Goal: Task Accomplishment & Management: Manage account settings

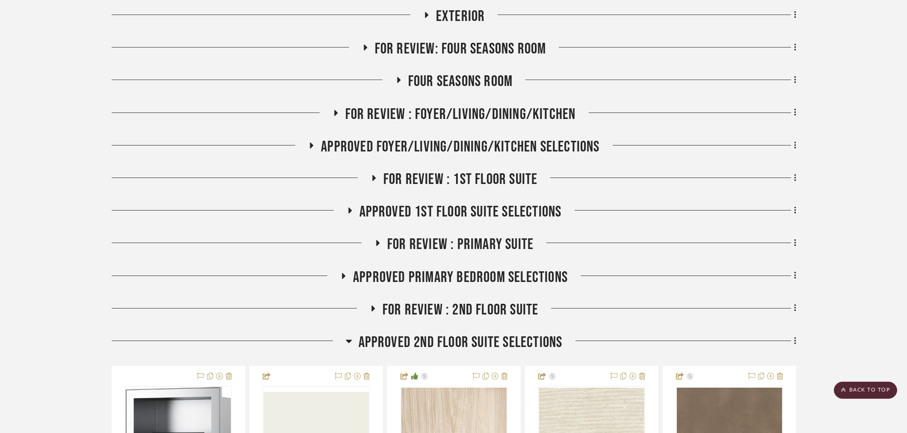
click at [443, 333] on span "Approved 2nd Floor Suite Selections" at bounding box center [460, 342] width 204 height 18
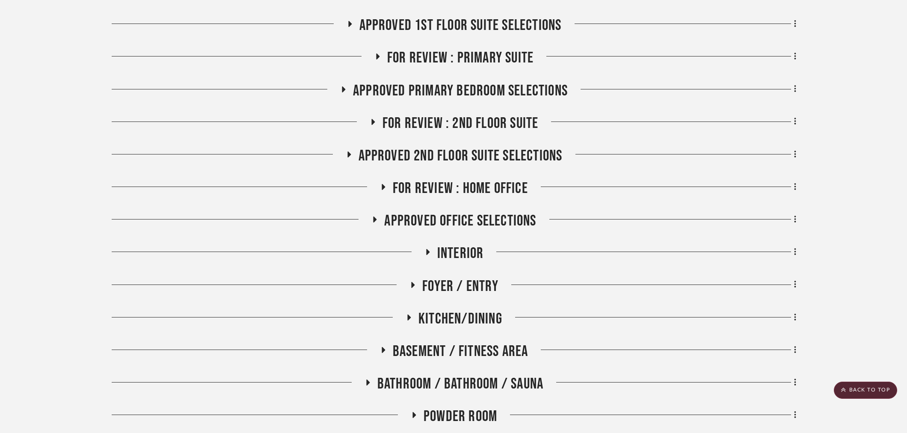
scroll to position [428, 0]
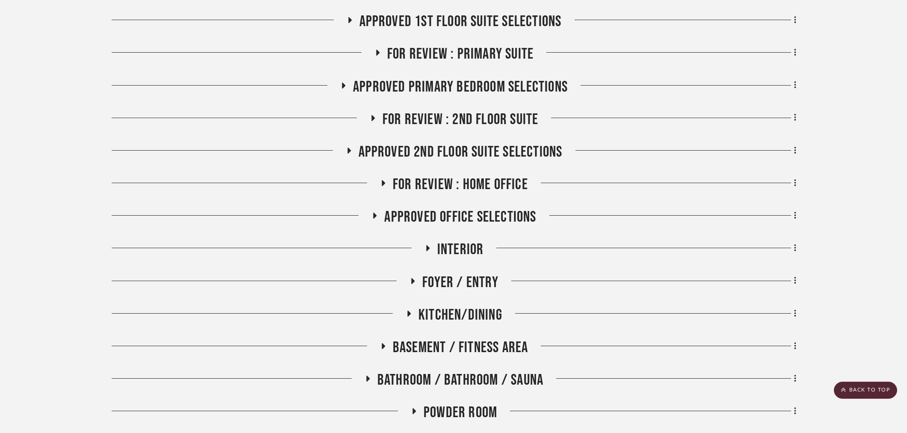
click at [453, 306] on span "Kitchen/Dining" at bounding box center [460, 315] width 84 height 18
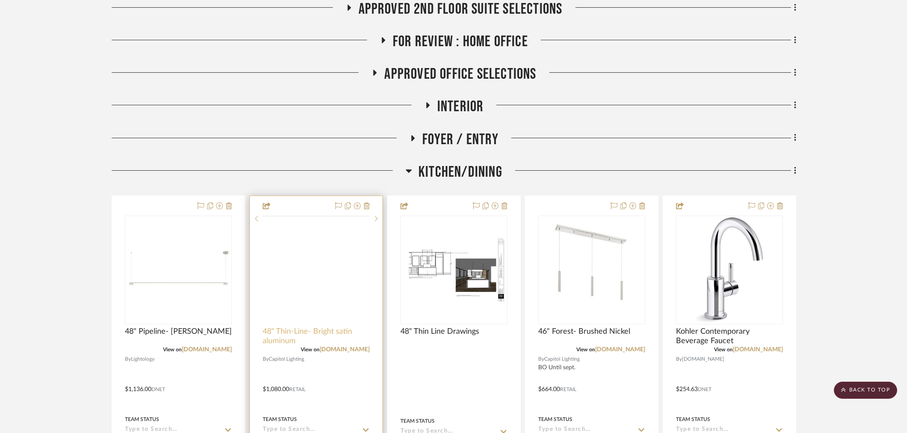
scroll to position [665, 0]
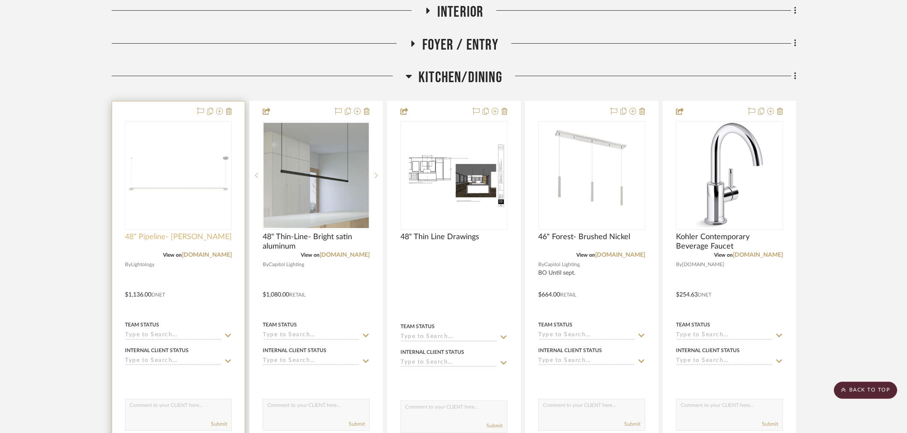
click at [159, 232] on span "48" Pipeline- Satin Nickel" at bounding box center [178, 236] width 107 height 9
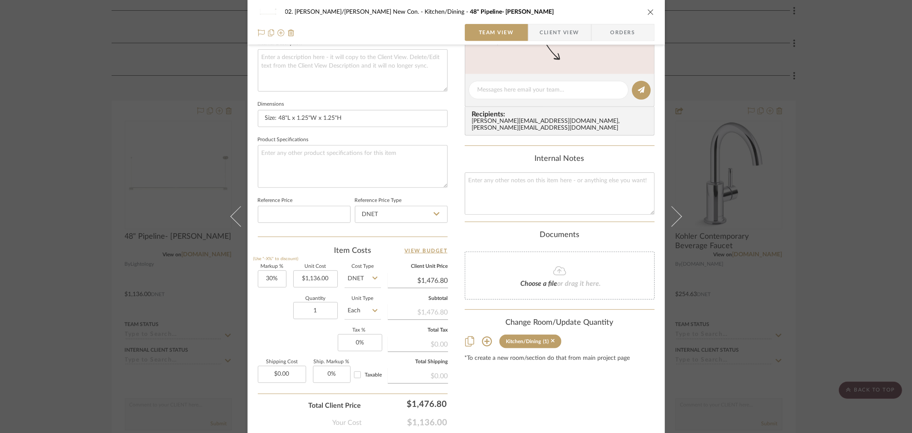
scroll to position [332, 0]
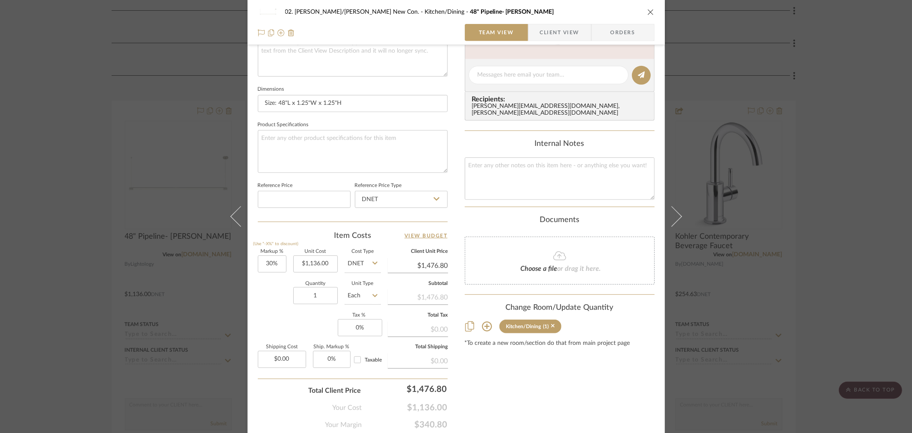
click at [507, 386] on div "Content here copies to Client View - confirm visibility there. Show in Client D…" at bounding box center [560, 78] width 190 height 704
click at [85, 254] on div "02. Mazzarelli/Rothstein New Con. Kitchen/Dining 48" Pipeline- Satin Nickel Tea…" at bounding box center [456, 216] width 912 height 433
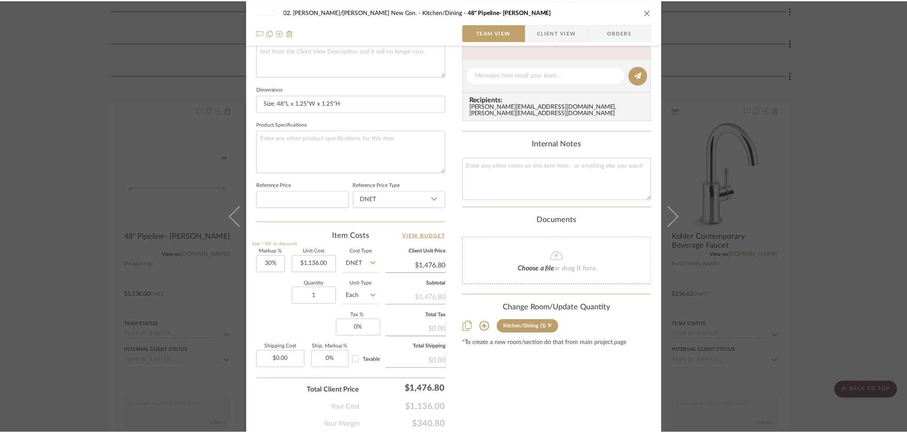
scroll to position [665, 0]
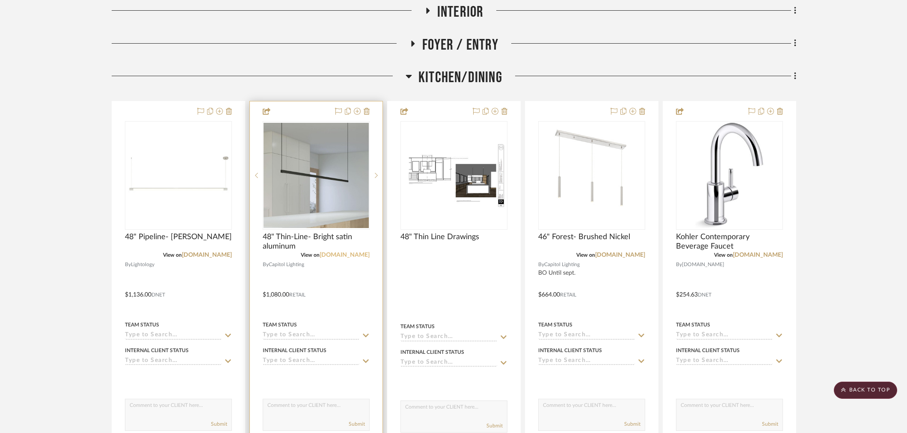
click at [331, 252] on link "1800lighting.com" at bounding box center [344, 255] width 50 height 6
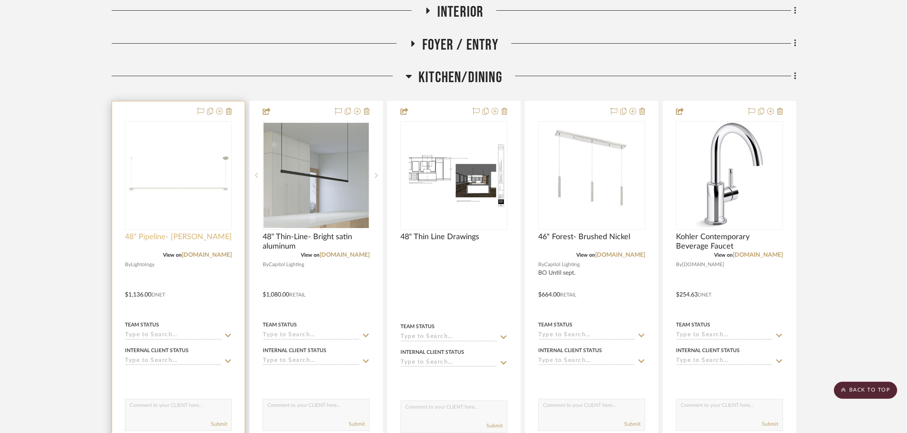
click at [198, 232] on span "48" Pipeline- Satin Nickel" at bounding box center [178, 236] width 107 height 9
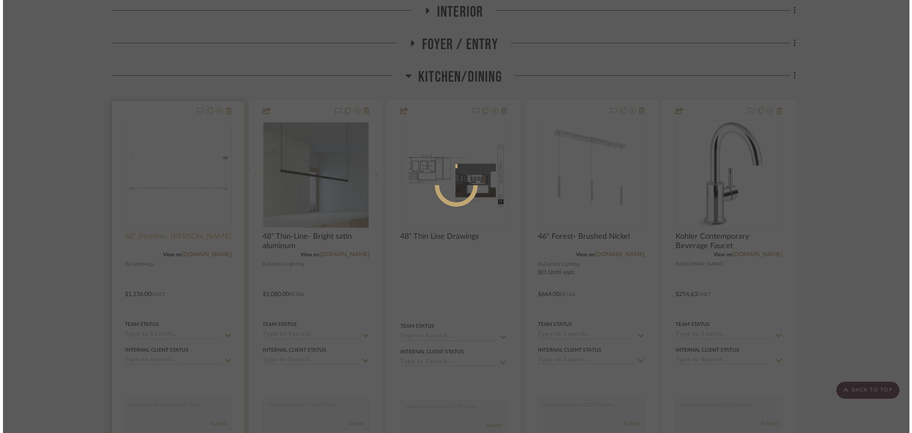
scroll to position [0, 0]
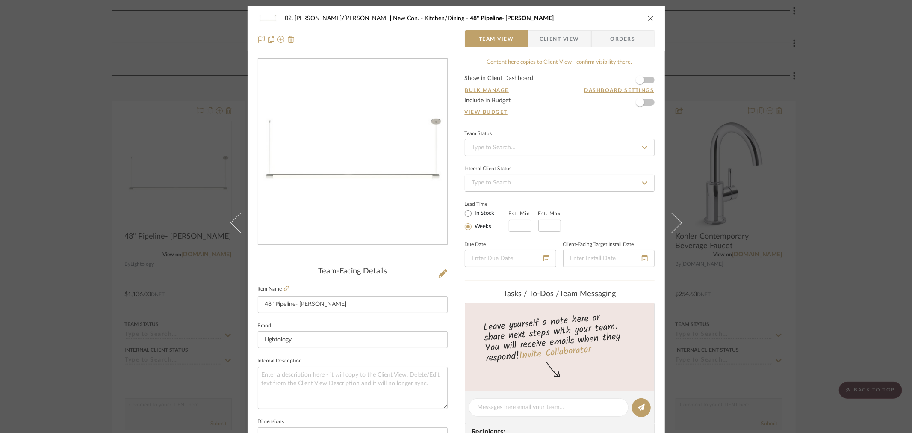
click at [30, 224] on div "02. Mazzarelli/Rothstein New Con. Kitchen/Dining 48" Pipeline- Satin Nickel Tea…" at bounding box center [456, 216] width 912 height 433
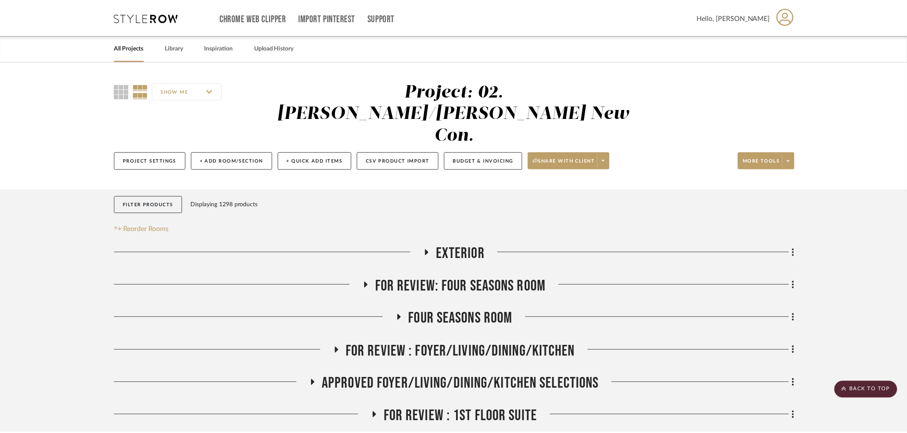
scroll to position [665, 0]
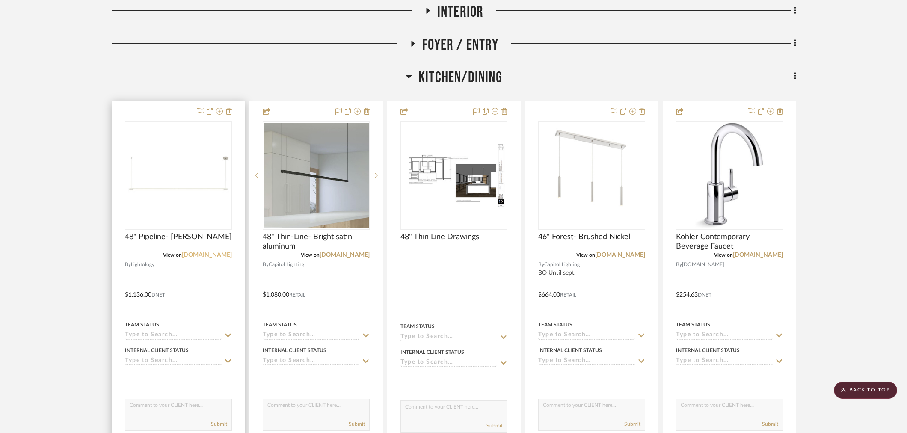
click at [219, 252] on link "lightology.com" at bounding box center [207, 255] width 50 height 6
click at [172, 232] on span "48" Pipeline- Satin Nickel" at bounding box center [178, 236] width 107 height 9
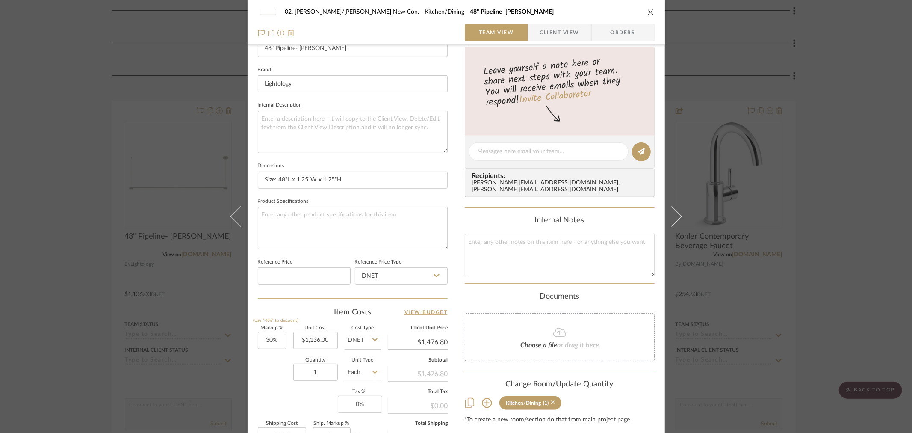
scroll to position [285, 0]
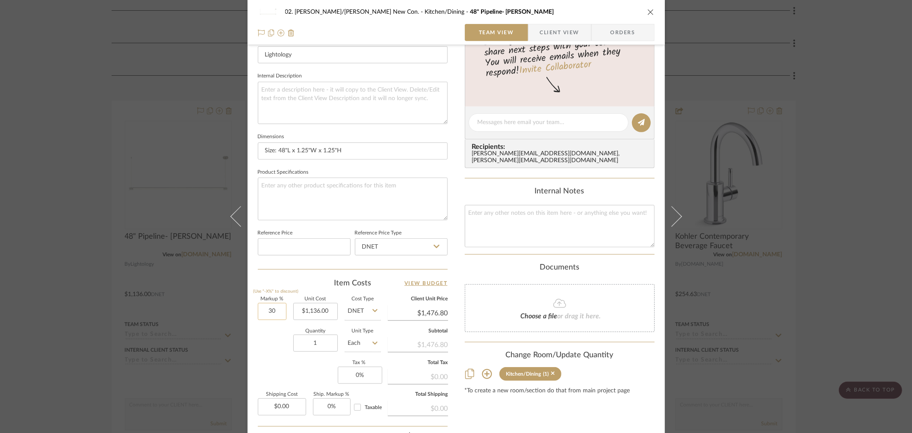
click at [275, 313] on input "30" at bounding box center [272, 311] width 29 height 17
type input "25%"
click at [271, 340] on div "Quantity 1 Unit Type Each" at bounding box center [319, 344] width 123 height 30
type input "$1,420.00"
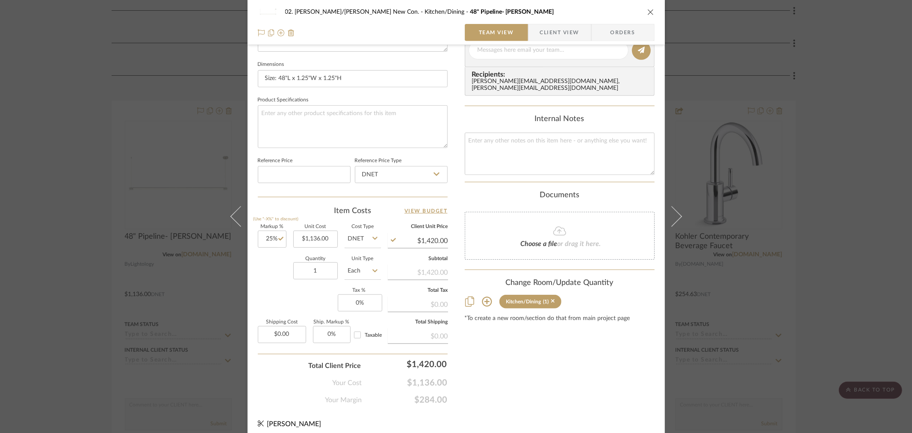
scroll to position [363, 0]
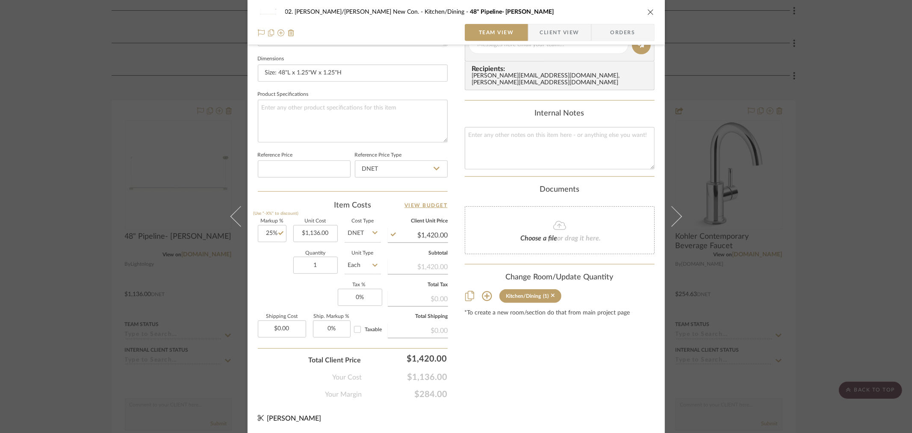
click at [498, 372] on div "Content here copies to Client View - confirm visibility there. Show in Client D…" at bounding box center [560, 48] width 190 height 704
click at [842, 343] on div "02. Mazzarelli/Rothstein New Con. Kitchen/Dining 48" Pipeline- Satin Nickel Tea…" at bounding box center [456, 216] width 912 height 433
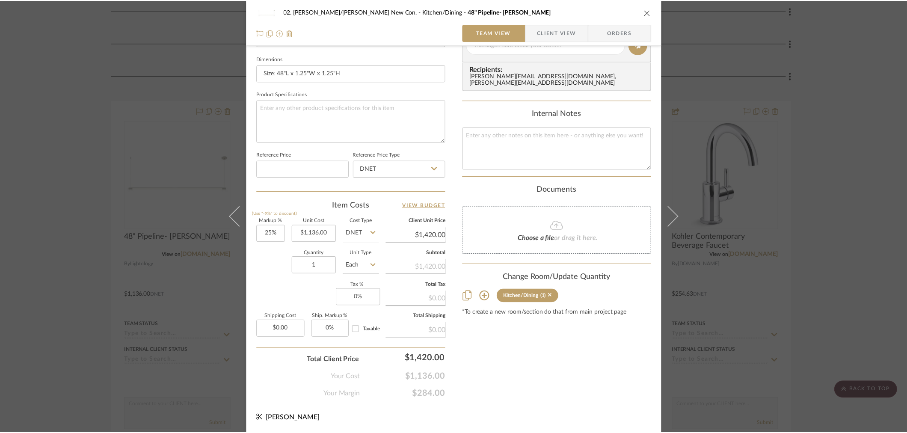
scroll to position [665, 0]
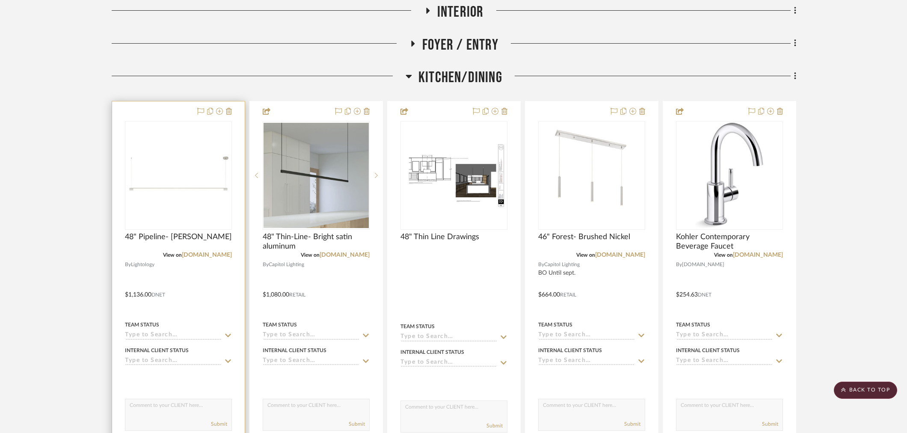
click at [170, 208] on div at bounding box center [178, 289] width 133 height 376
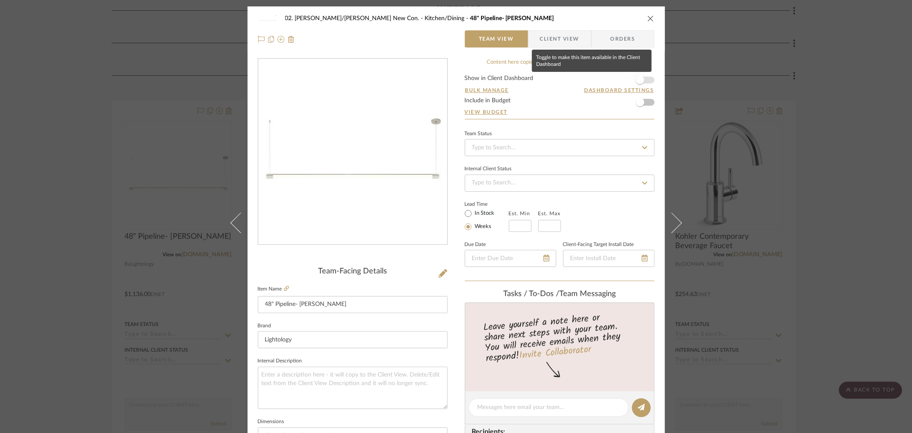
click at [632, 81] on span "button" at bounding box center [640, 80] width 19 height 19
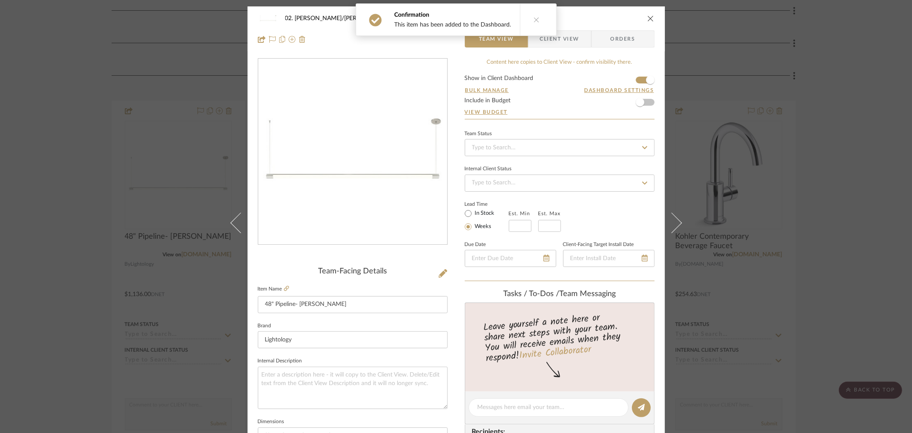
click at [576, 37] on span "Client View" at bounding box center [559, 38] width 39 height 17
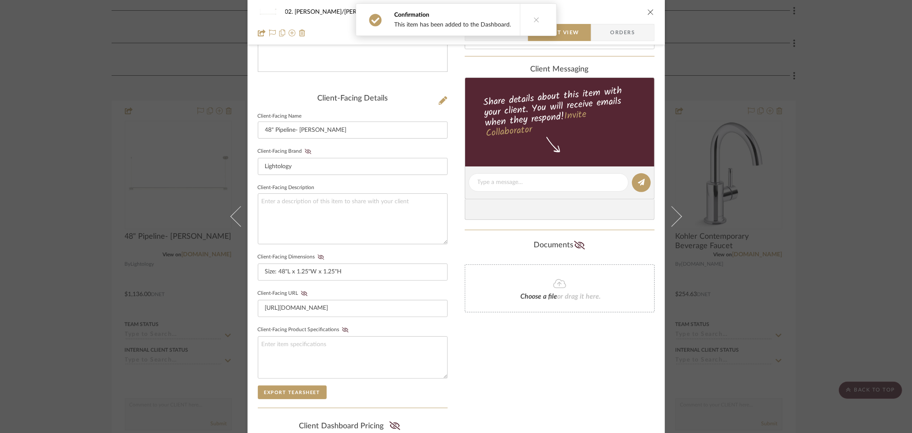
scroll to position [237, 0]
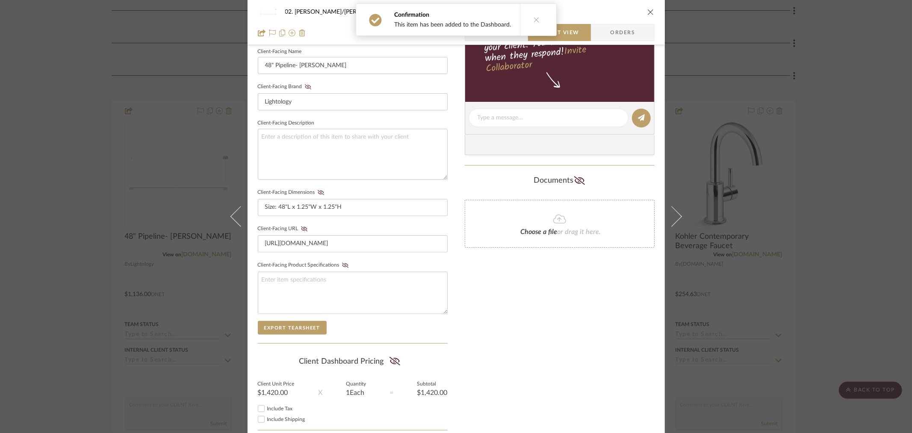
click at [386, 361] on summary-project-share-button at bounding box center [395, 362] width 23 height 20
click at [386, 365] on summary-project-share-button at bounding box center [395, 362] width 23 height 20
click at [403, 360] on summary-project-share-button at bounding box center [395, 362] width 23 height 20
click at [396, 361] on icon at bounding box center [395, 361] width 11 height 9
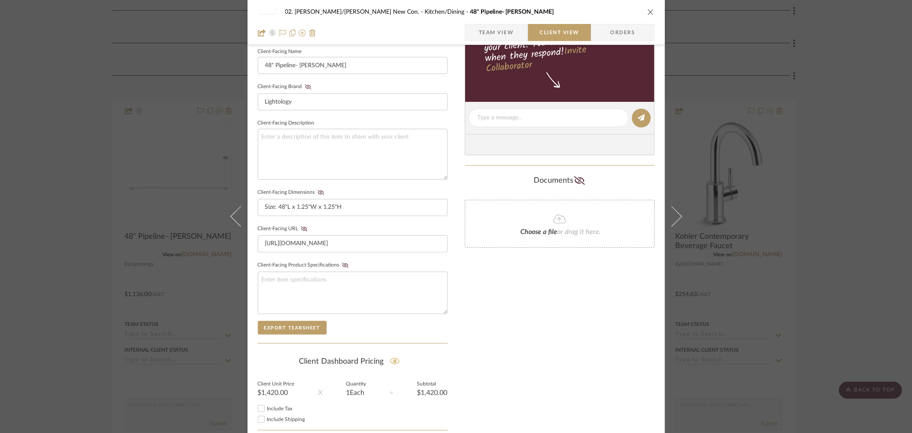
click at [541, 363] on div "Only content on this tab can share to Dashboard. Click eyeball icon to show or …" at bounding box center [560, 134] width 190 height 626
click at [609, 334] on div "Only content on this tab can share to Dashboard. Click eyeball icon to show or …" at bounding box center [560, 134] width 190 height 626
click at [892, 296] on div "02. Mazzarelli/Rothstein New Con. Kitchen/Dining 48" Pipeline- Satin Nickel Tea…" at bounding box center [456, 216] width 912 height 433
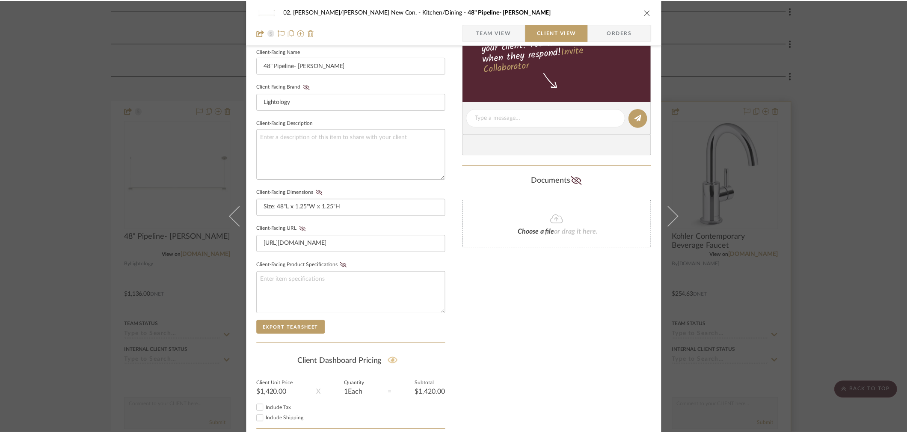
scroll to position [665, 0]
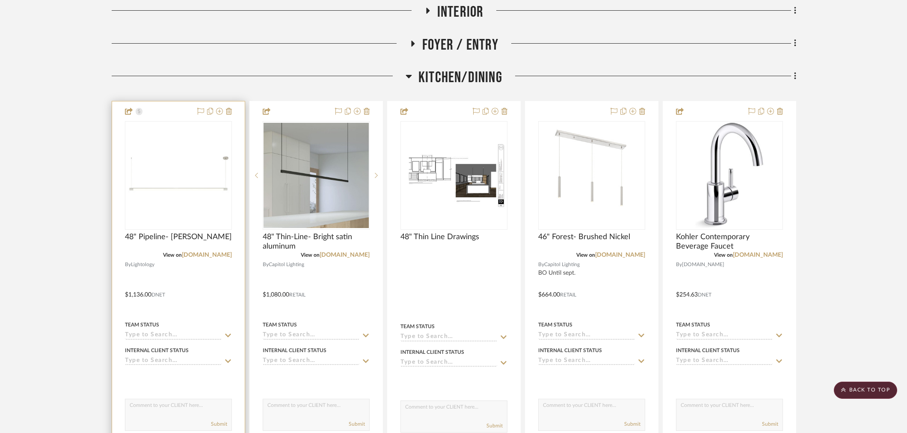
drag, startPoint x: 53, startPoint y: 281, endPoint x: 169, endPoint y: 272, distance: 115.8
click at [53, 281] on project-details-page "SHOW ME Project: 02. Mazzarelli/Rothstein New Con. Project Settings + Add Room/…" at bounding box center [453, 251] width 907 height 1709
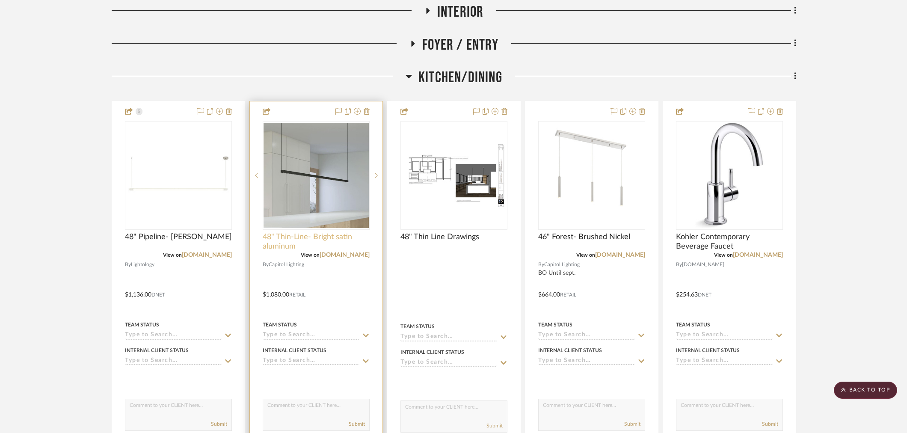
click at [295, 232] on span "48" Thin-Line- Bright satin aluminum" at bounding box center [316, 241] width 107 height 19
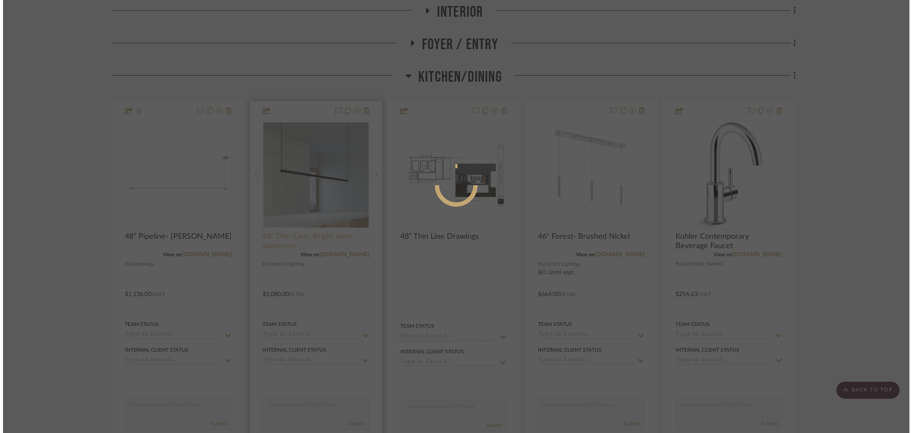
scroll to position [0, 0]
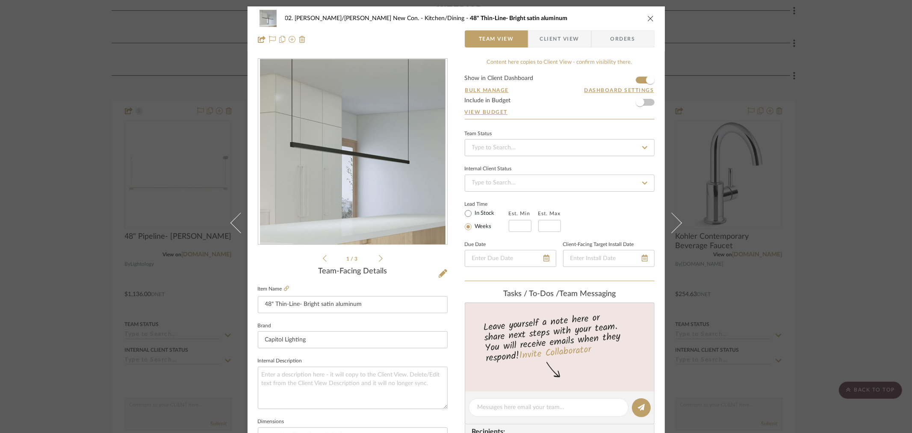
click at [569, 49] on div "02. Mazzarelli/Rothstein New Con. Kitchen/Dining 48" Thin-Line- Bright satin al…" at bounding box center [456, 28] width 417 height 45
click at [566, 44] on span "Client View" at bounding box center [559, 38] width 39 height 17
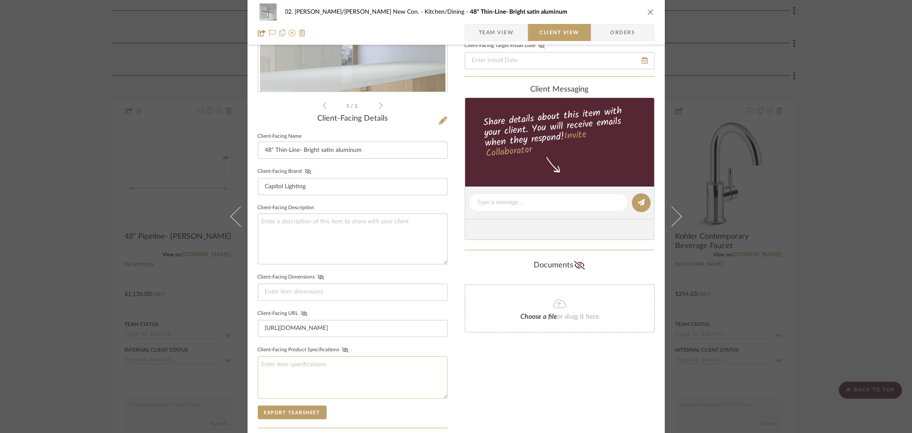
scroll to position [190, 0]
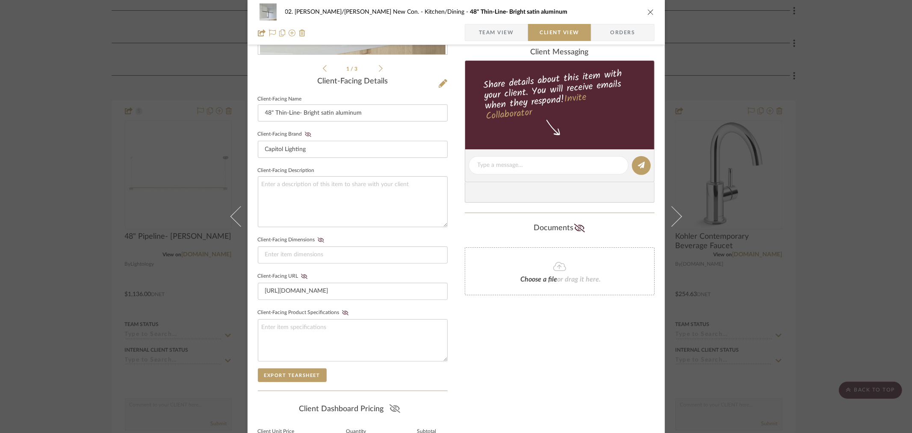
click at [390, 411] on icon at bounding box center [395, 408] width 11 height 9
click at [510, 350] on div "Only content on this tab can share to Dashboard. Click eyeball icon to show or …" at bounding box center [560, 181] width 190 height 626
click at [828, 273] on div "02. Mazzarelli/Rothstein New Con. Kitchen/Dining 48" Thin-Line- Bright satin al…" at bounding box center [456, 216] width 912 height 433
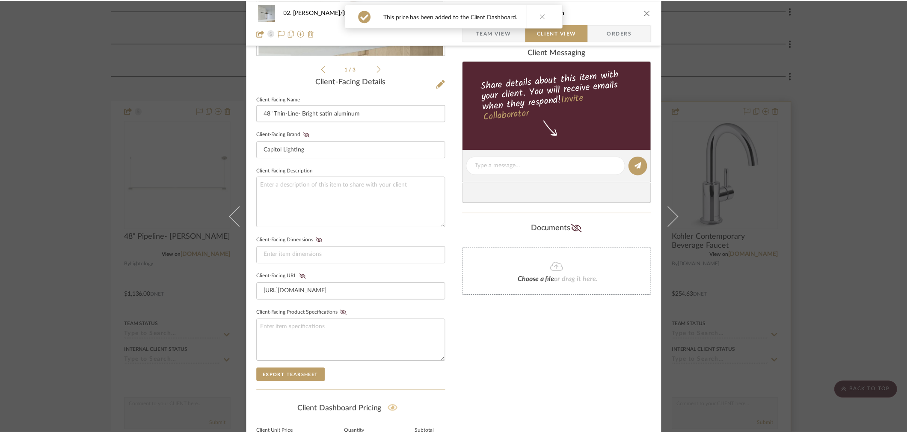
scroll to position [665, 0]
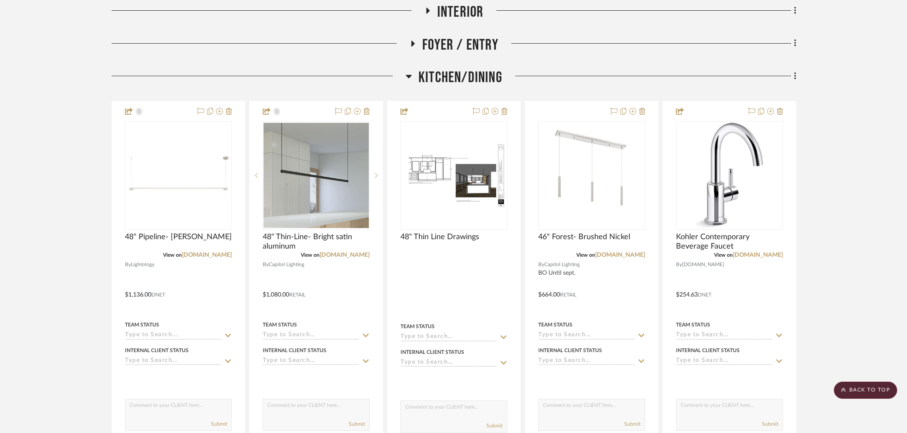
click at [77, 256] on project-details-page "SHOW ME Project: 02. Mazzarelli/Rothstein New Con. Project Settings + Add Room/…" at bounding box center [453, 251] width 907 height 1709
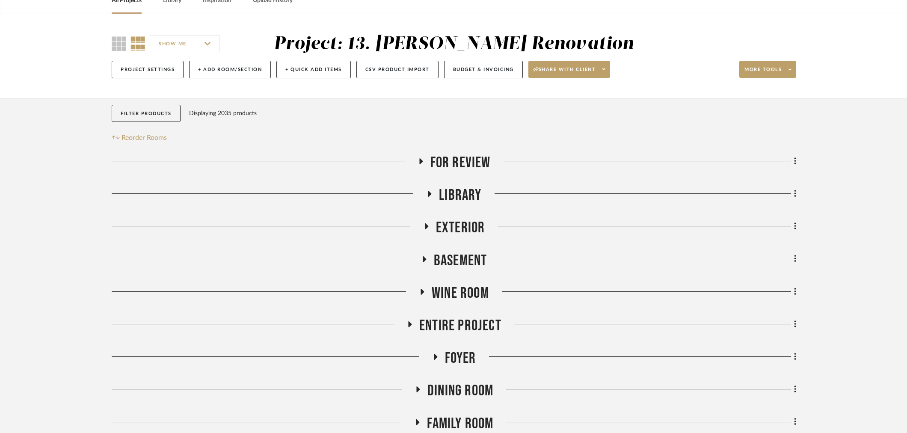
scroll to position [237, 0]
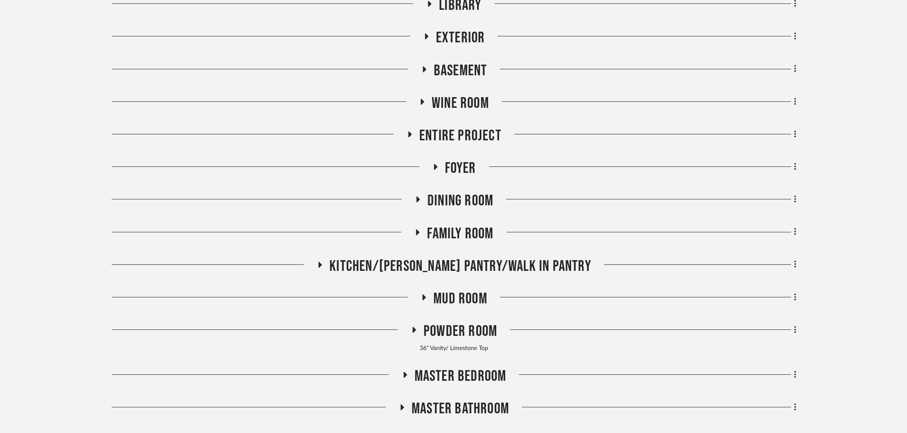
click at [460, 169] on span "Foyer" at bounding box center [460, 168] width 31 height 18
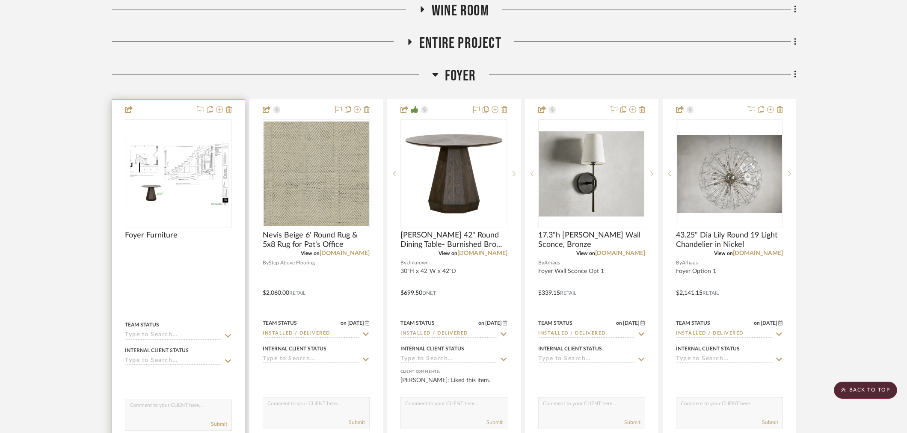
scroll to position [332, 0]
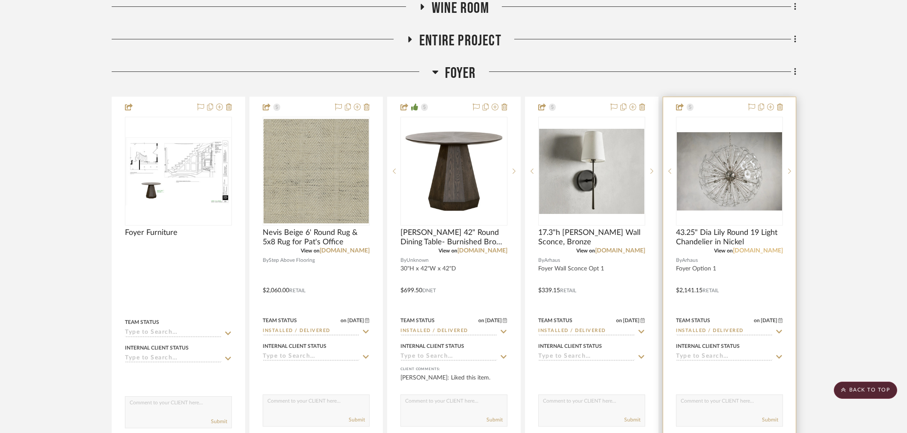
click at [768, 251] on link "arhaus.com" at bounding box center [757, 251] width 50 height 6
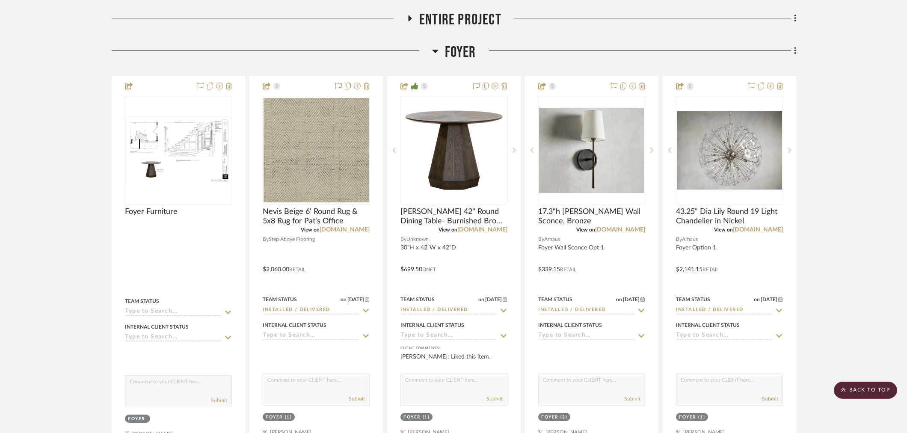
scroll to position [380, 0]
